Goal: Information Seeking & Learning: Learn about a topic

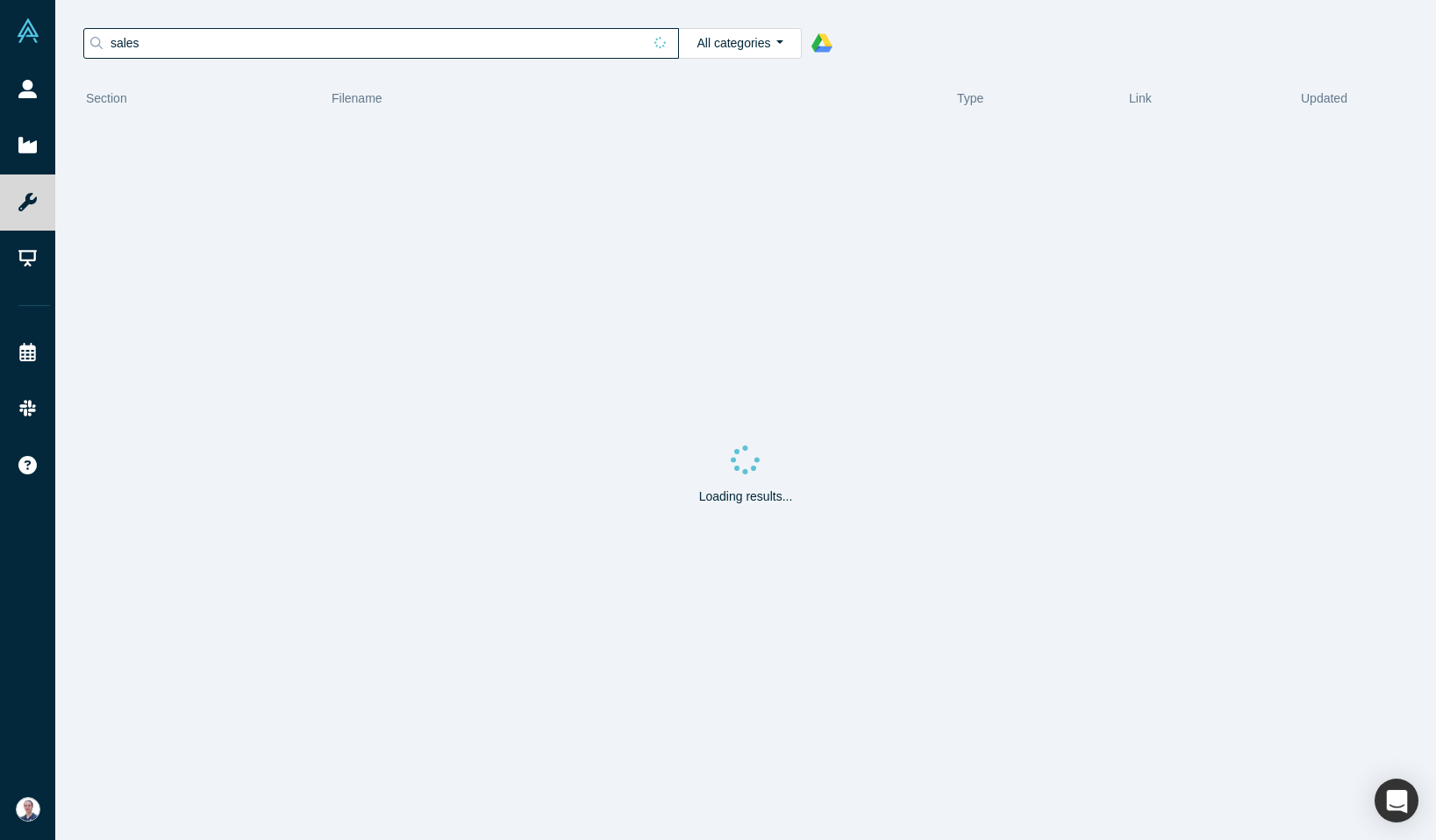
drag, startPoint x: 621, startPoint y: 45, endPoint x: 589, endPoint y: 46, distance: 32.0
click at [620, 45] on input "sales" at bounding box center [376, 42] width 533 height 23
click at [539, 52] on input "sales" at bounding box center [376, 42] width 533 height 23
click at [131, 38] on input "sales" at bounding box center [376, 42] width 533 height 23
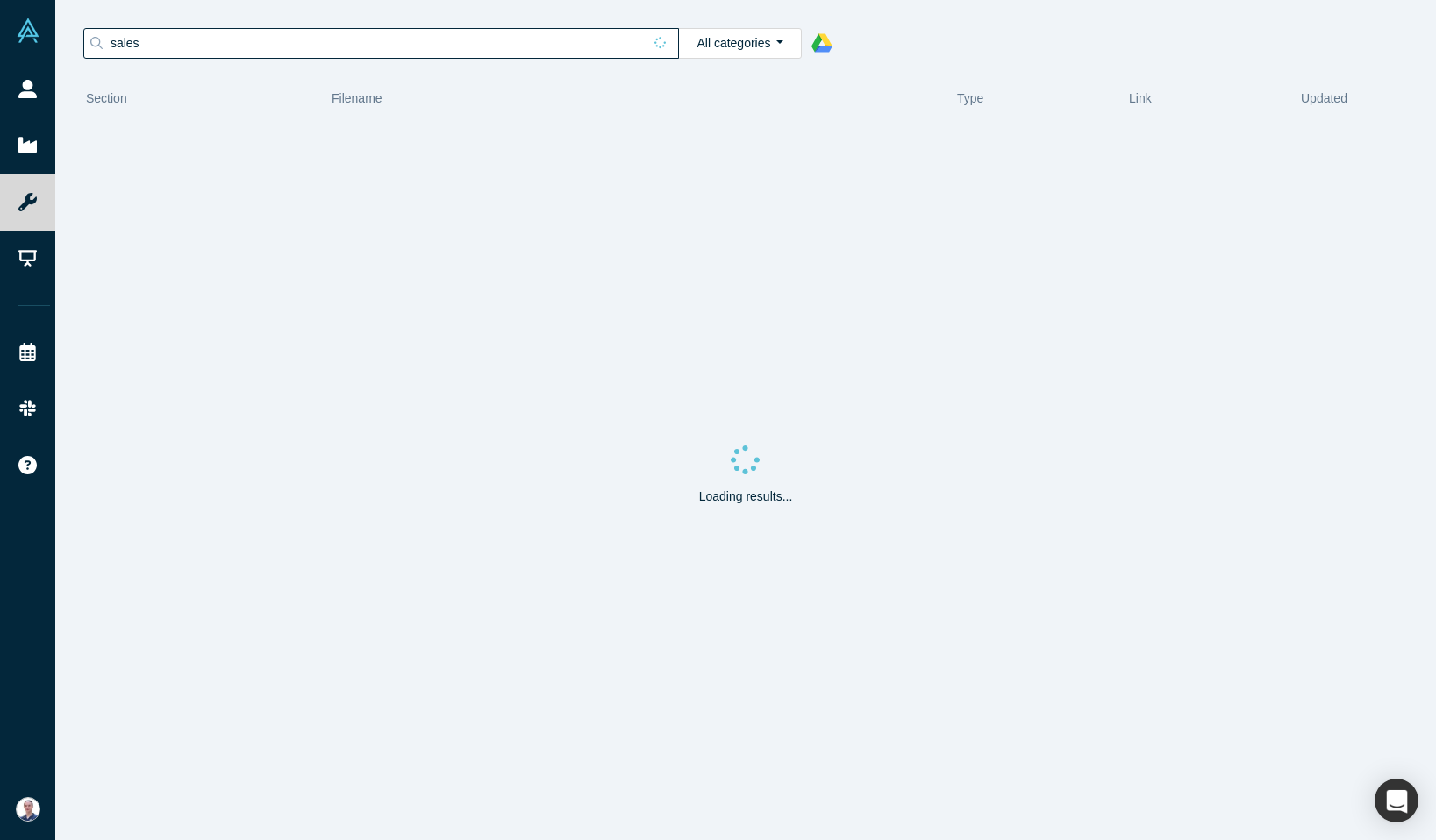
click at [131, 38] on input "sales" at bounding box center [376, 42] width 533 height 23
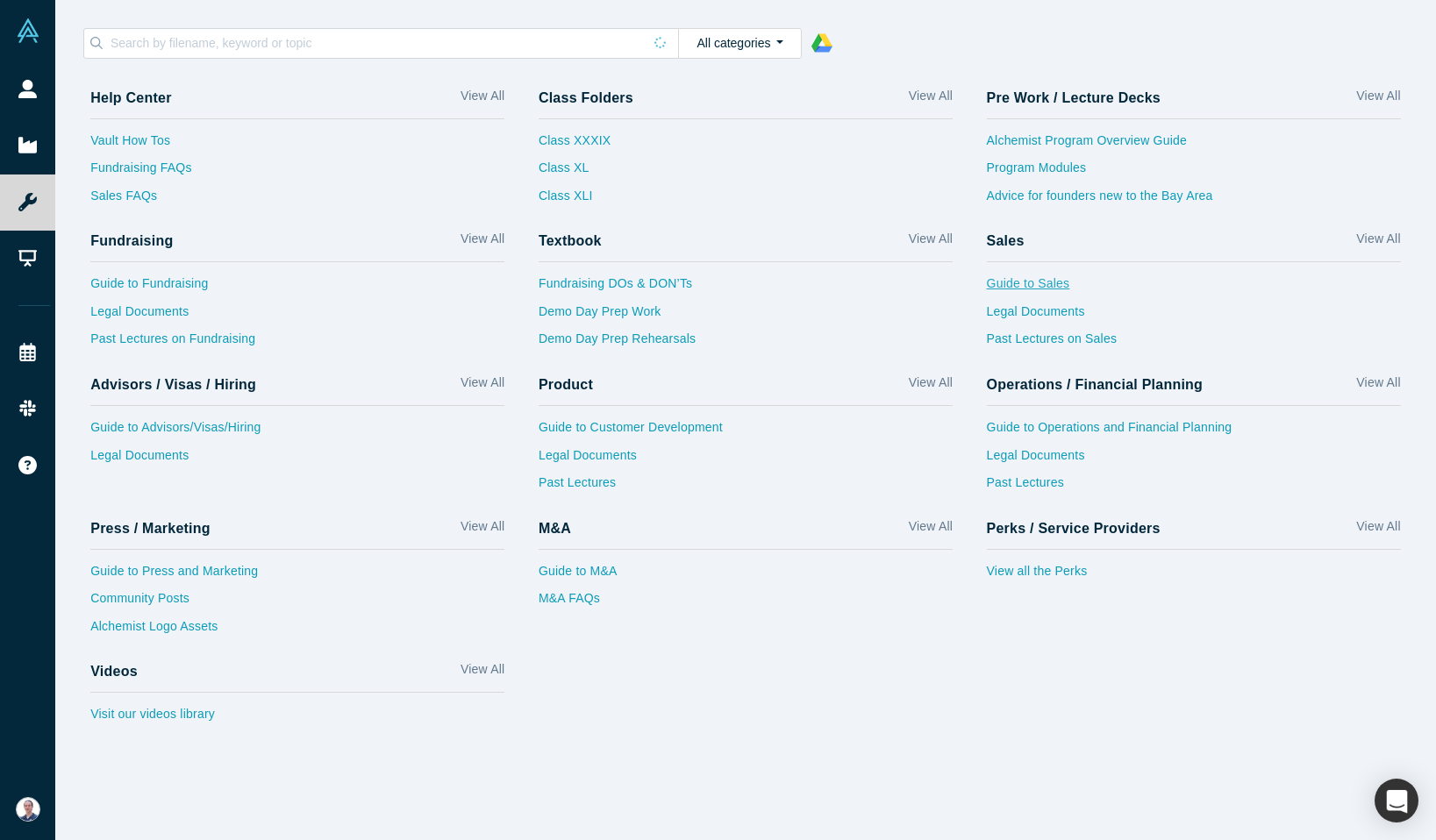
click at [1040, 286] on link "Guide to Sales" at bounding box center [1194, 289] width 414 height 28
click at [1042, 344] on link "Past Lectures on Sales" at bounding box center [1194, 344] width 414 height 28
